Goal: Task Accomplishment & Management: Use online tool/utility

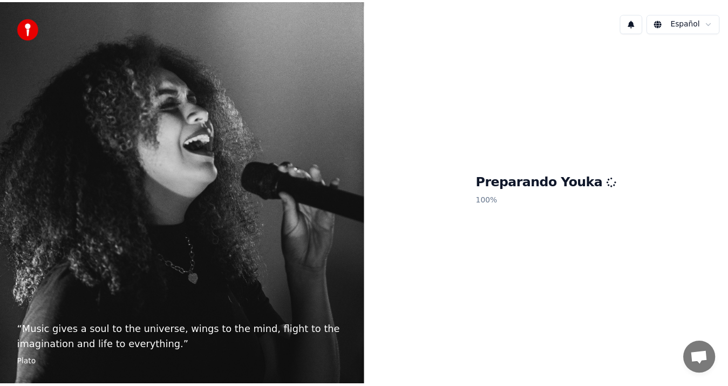
scroll to position [446, 0]
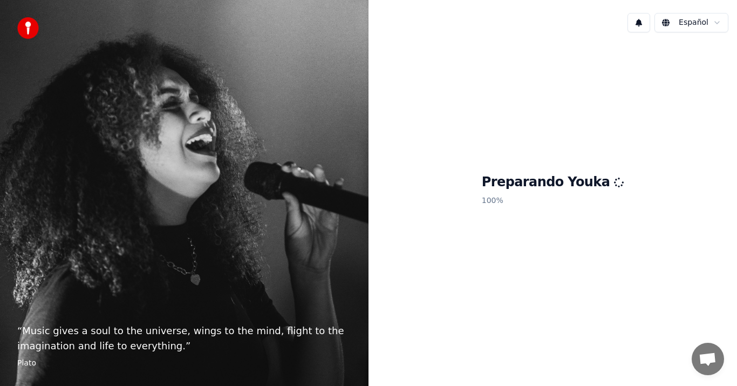
click at [542, 73] on div "Preparando Youka 100 %" at bounding box center [553, 192] width 369 height 302
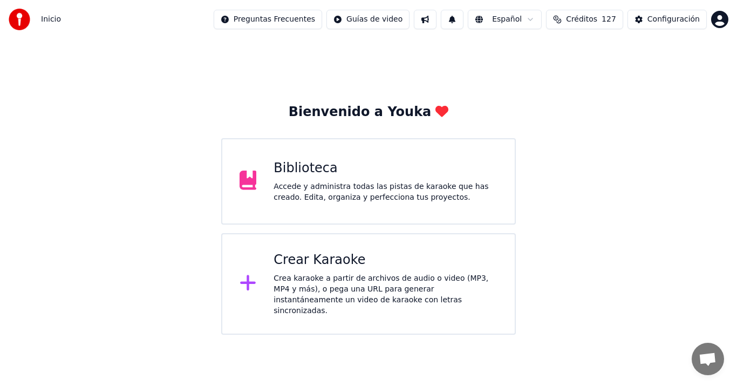
click at [424, 150] on div "Biblioteca Accede y administra todas las pistas de karaoke que has creado. Edit…" at bounding box center [368, 181] width 295 height 86
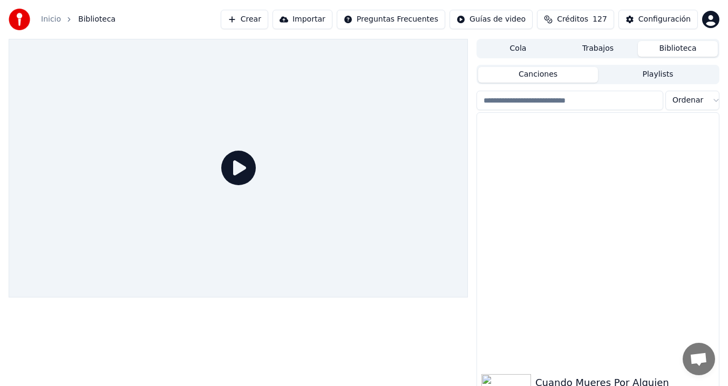
scroll to position [267, 0]
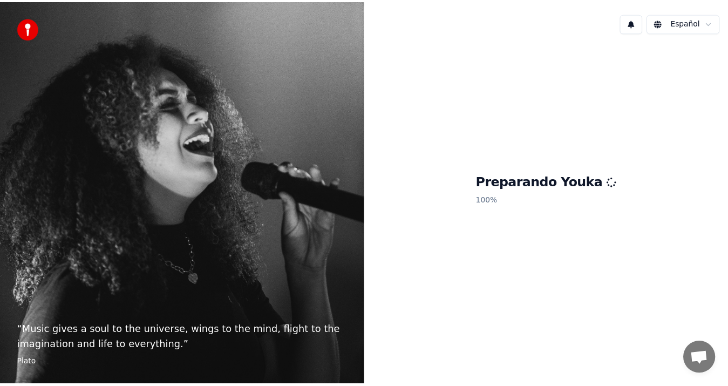
scroll to position [446, 0]
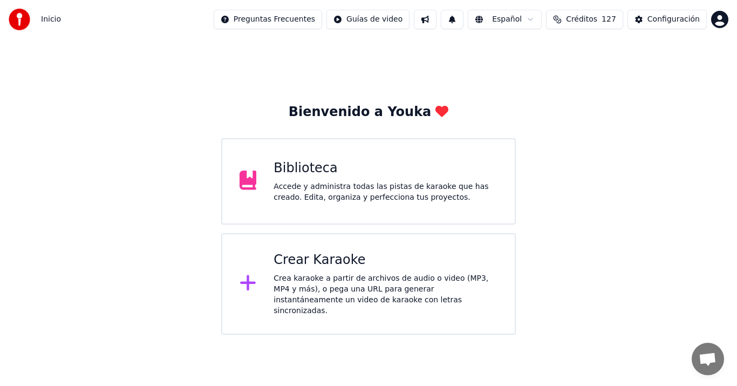
click at [400, 201] on div "Accede y administra todas las pistas de karaoke que has creado. Edita, organiza…" at bounding box center [386, 192] width 224 height 22
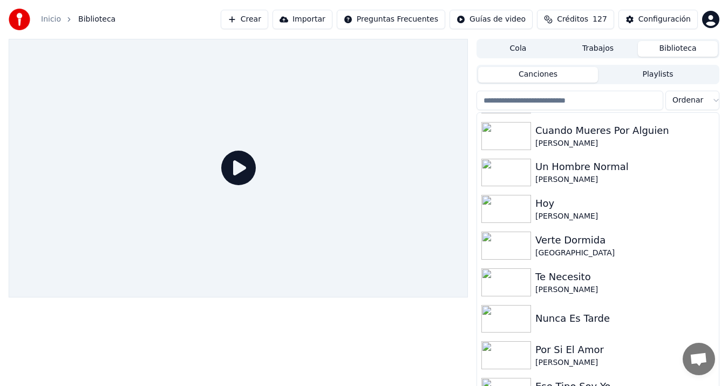
scroll to position [371, 0]
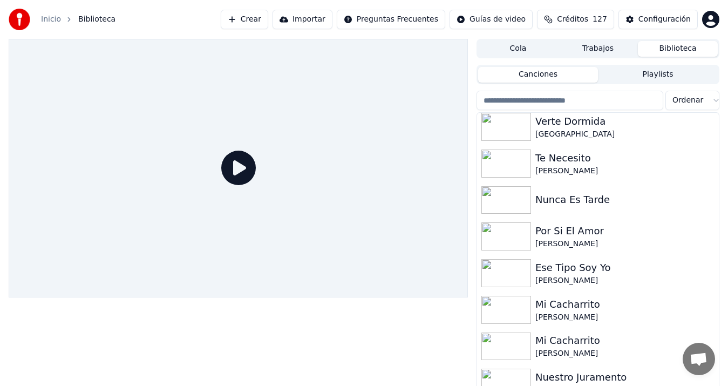
click at [599, 98] on input "search" at bounding box center [570, 100] width 187 height 19
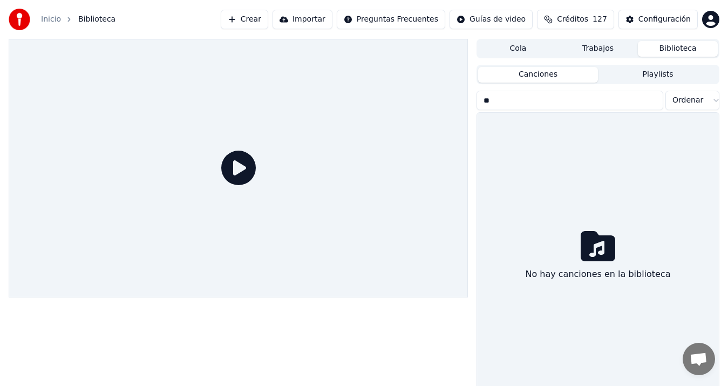
type input "*"
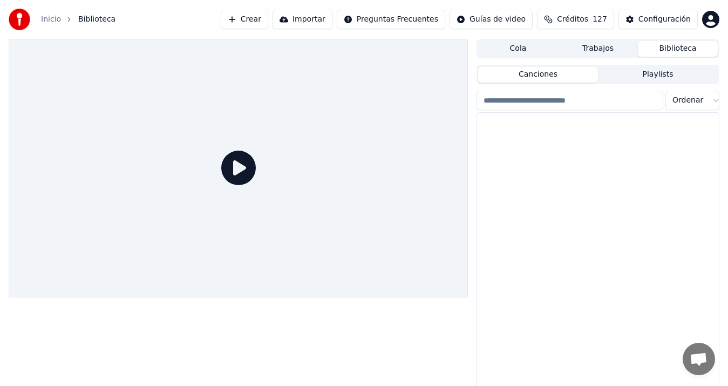
scroll to position [340, 0]
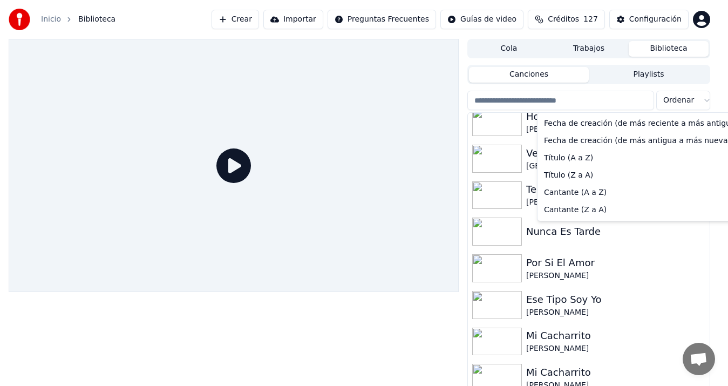
click at [715, 99] on html "Inicio Biblioteca Crear Importar Preguntas Frecuentes Guías de video Créditos 1…" at bounding box center [364, 193] width 728 height 386
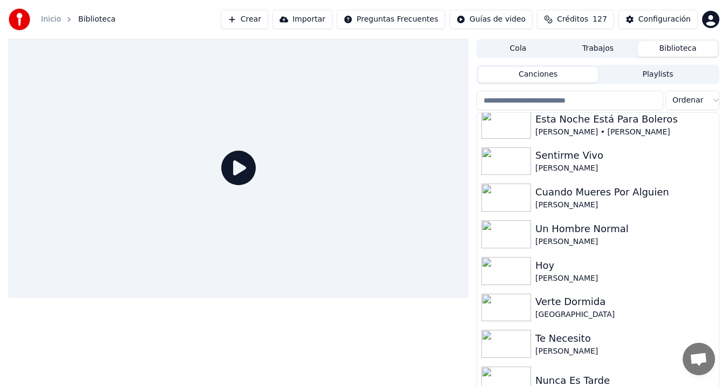
scroll to position [236, 0]
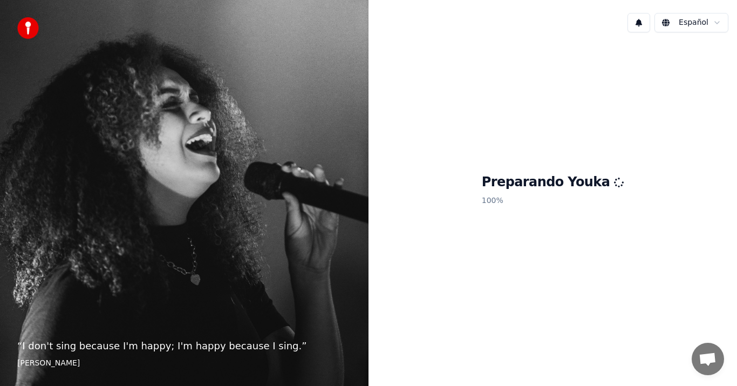
scroll to position [446, 0]
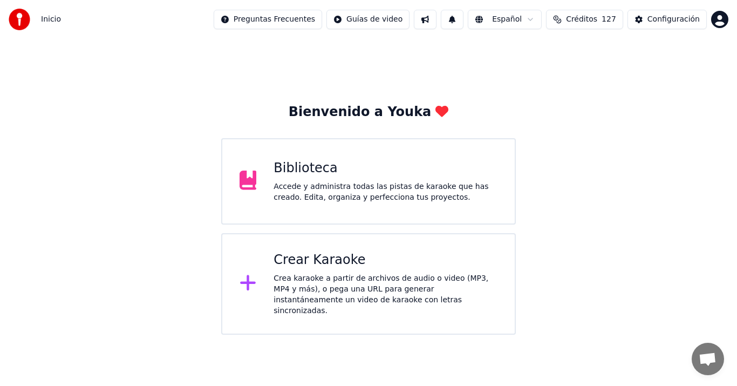
click at [321, 291] on div "Crea karaoke a partir de archivos de audio o video (MP3, MP4 y más), o pega una…" at bounding box center [386, 294] width 224 height 43
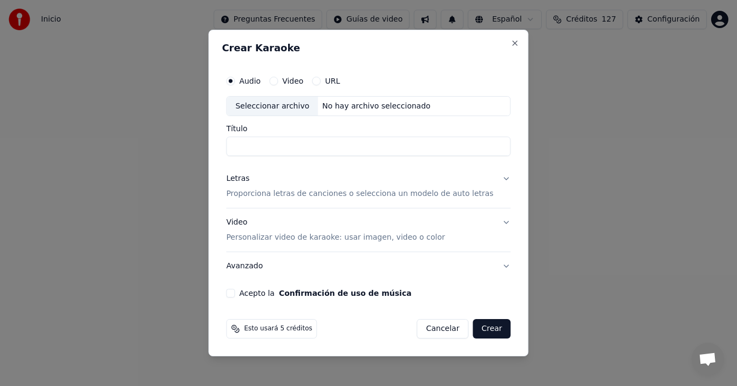
click at [281, 109] on div "Seleccionar archivo" at bounding box center [272, 106] width 91 height 19
type input "**********"
click at [240, 176] on div "Letras" at bounding box center [237, 179] width 23 height 11
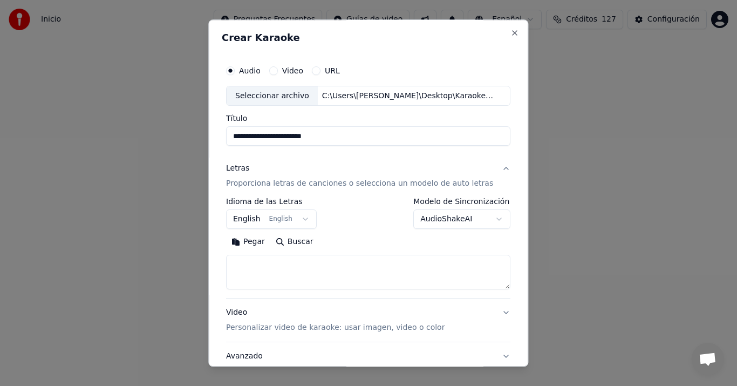
click at [256, 247] on button "Pegar" at bounding box center [248, 242] width 44 height 17
type textarea "**********"
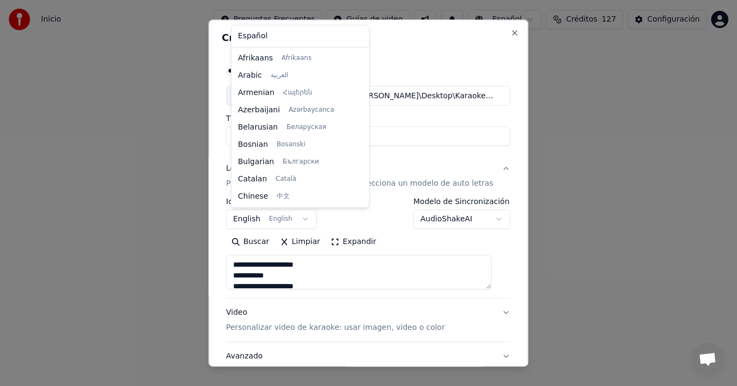
click at [254, 218] on body "Inicio Preguntas Frecuentes Guías de video Español Créditos 127 Configuración B…" at bounding box center [368, 167] width 737 height 335
select select "**"
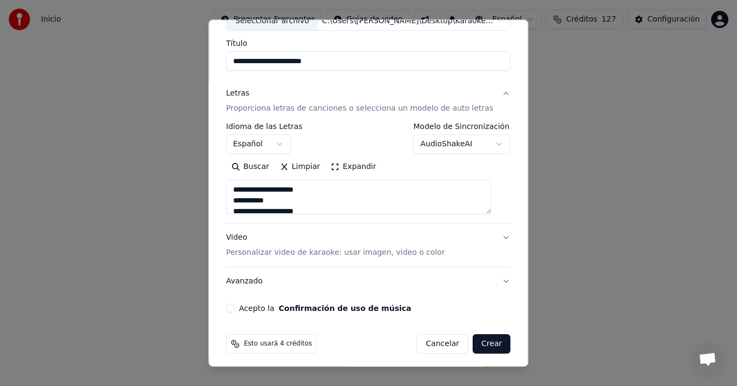
scroll to position [80, 0]
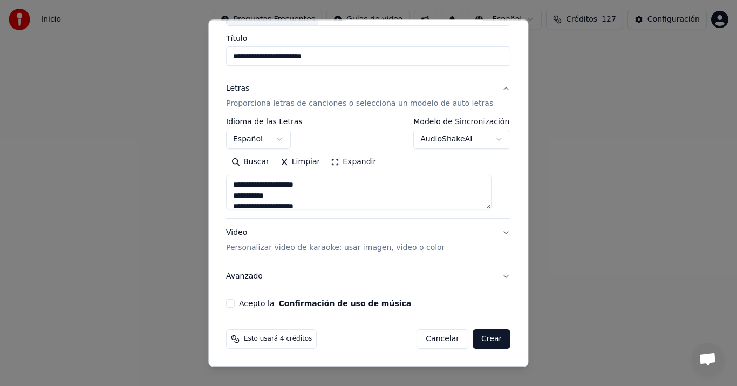
click at [254, 235] on div "Video Personalizar video de karaoke: usar imagen, video o color" at bounding box center [335, 241] width 219 height 26
type textarea "**********"
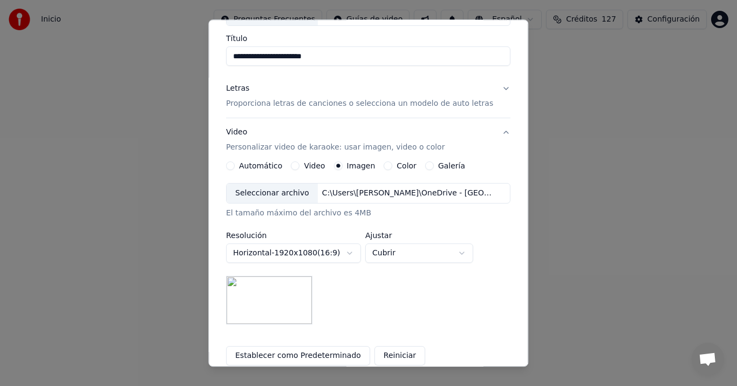
click at [264, 191] on div "Seleccionar archivo" at bounding box center [272, 193] width 91 height 19
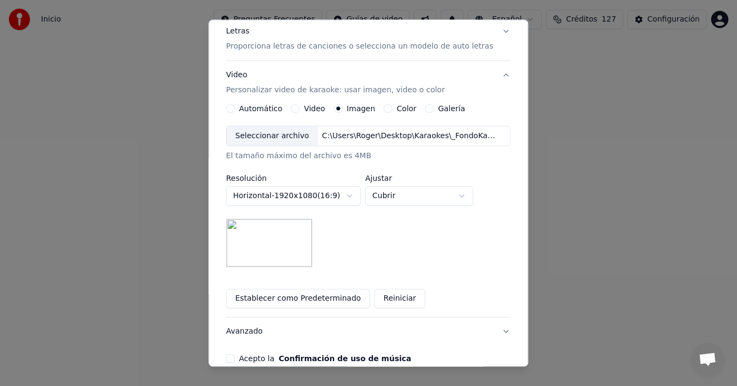
scroll to position [192, 0]
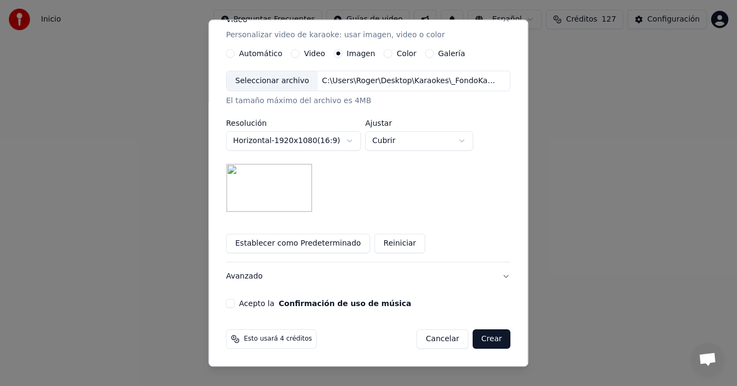
click at [233, 277] on button "Avanzado" at bounding box center [368, 277] width 284 height 28
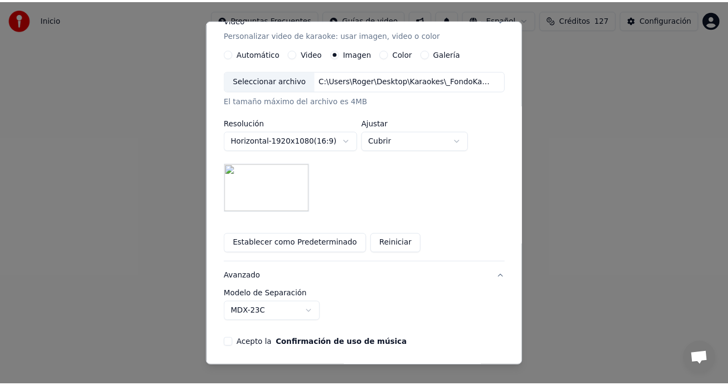
scroll to position [19, 0]
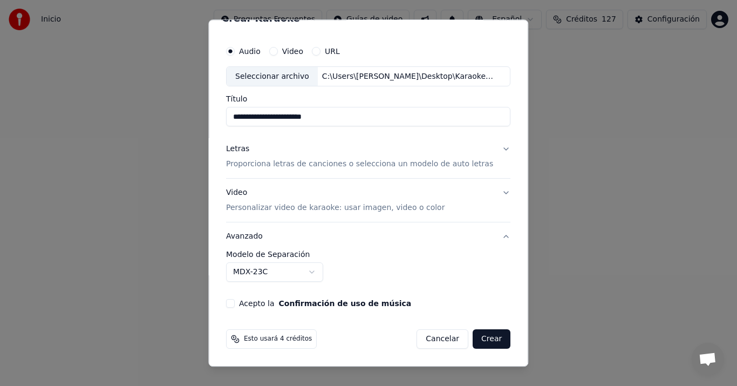
click at [234, 307] on button "Acepto la Confirmación de uso de música" at bounding box center [230, 304] width 9 height 9
drag, startPoint x: 494, startPoint y: 327, endPoint x: 483, endPoint y: 338, distance: 16.4
click at [483, 338] on div "Esto usará 4 créditos Cancelar Crear" at bounding box center [368, 340] width 293 height 28
click at [483, 338] on button "Crear" at bounding box center [492, 339] width 38 height 19
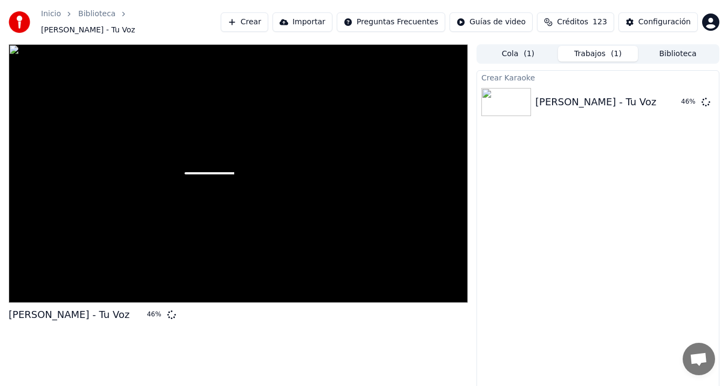
scroll to position [7, 0]
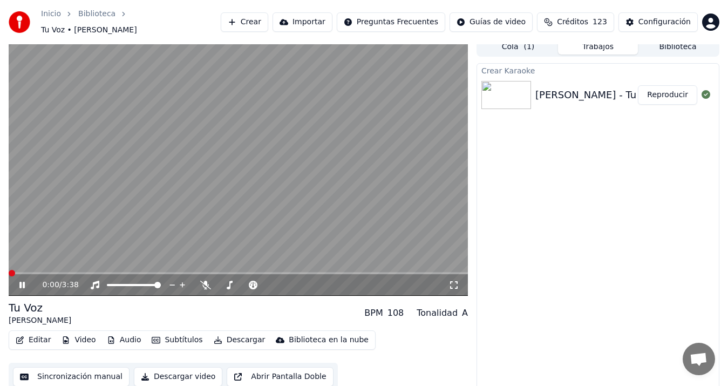
click at [99, 372] on button "Sincronización manual" at bounding box center [71, 376] width 117 height 19
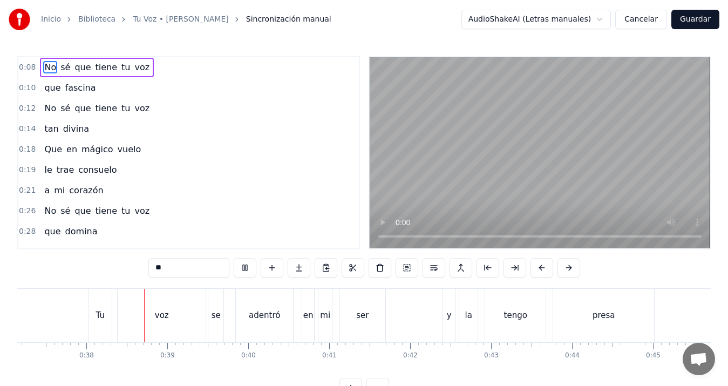
scroll to position [0, 3029]
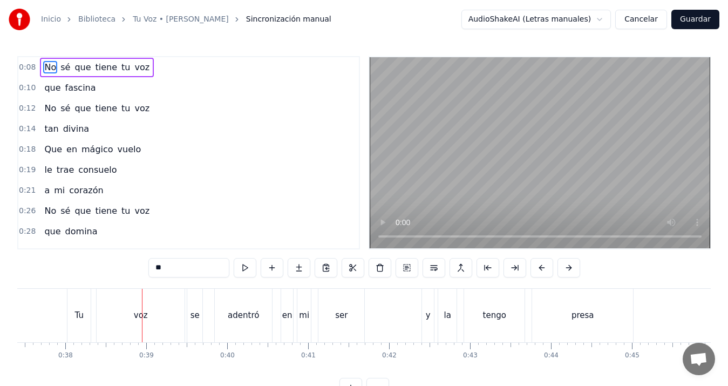
click at [75, 303] on div "Tu" at bounding box center [78, 315] width 23 height 53
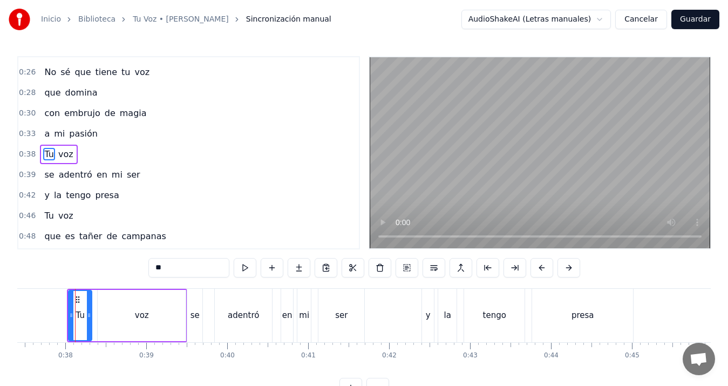
scroll to position [140, 0]
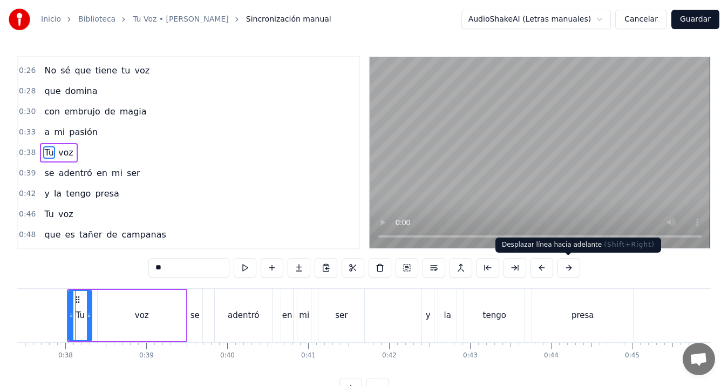
click at [569, 267] on button at bounding box center [569, 267] width 23 height 19
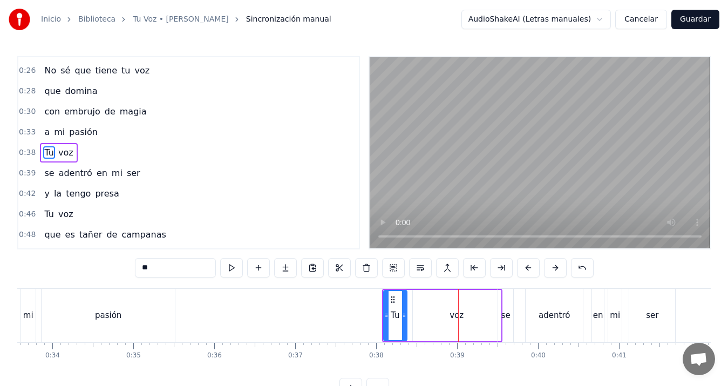
scroll to position [0, 2716]
click at [131, 307] on div "pasión" at bounding box center [109, 315] width 133 height 53
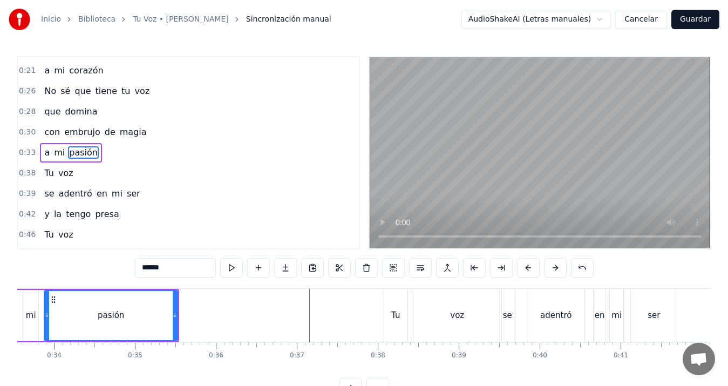
click at [389, 301] on div "Tu" at bounding box center [395, 315] width 23 height 53
type input "**"
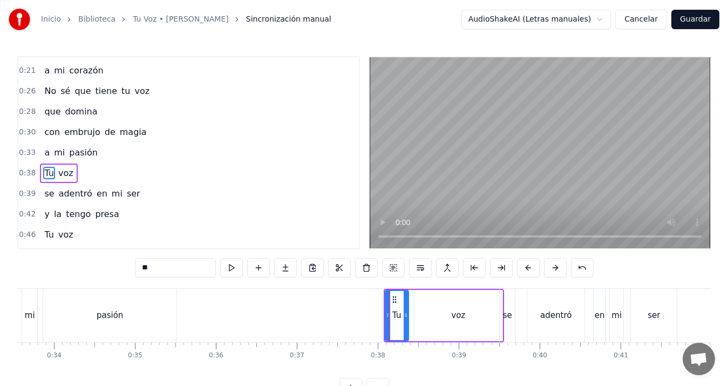
scroll to position [140, 0]
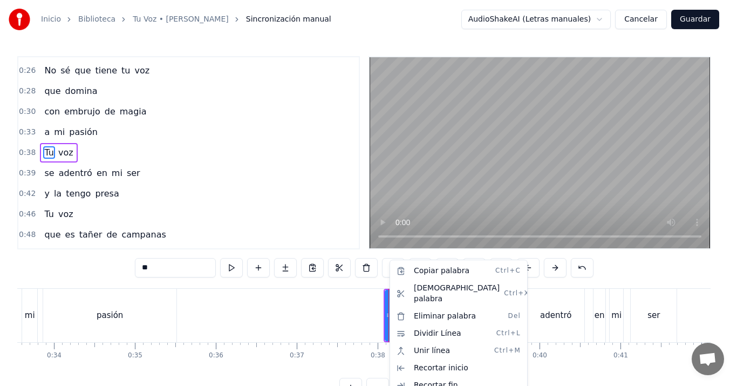
click at [383, 222] on html "Inicio Biblioteca Tu Voz • [PERSON_NAME] Sincronización manual AudioShakeAI (Le…" at bounding box center [368, 207] width 737 height 415
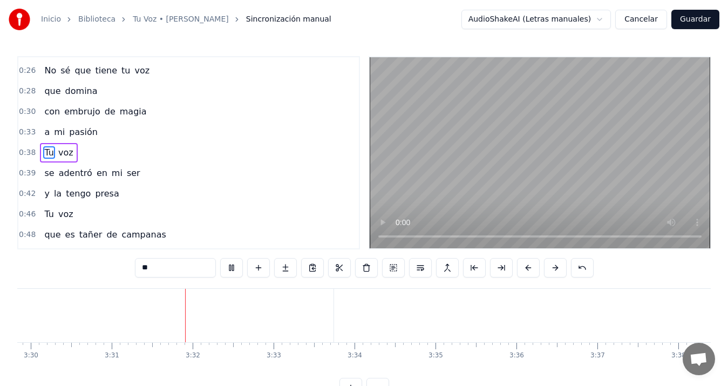
scroll to position [0, 17019]
click at [702, 19] on button "Guardar" at bounding box center [696, 19] width 48 height 19
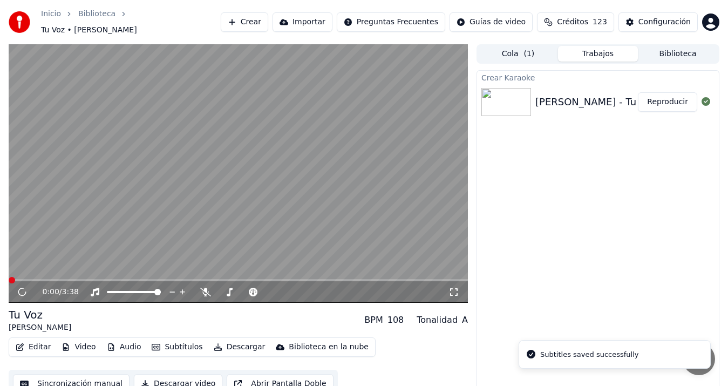
click at [183, 376] on button "Descargar video" at bounding box center [178, 383] width 89 height 19
